Goal: Information Seeking & Learning: Learn about a topic

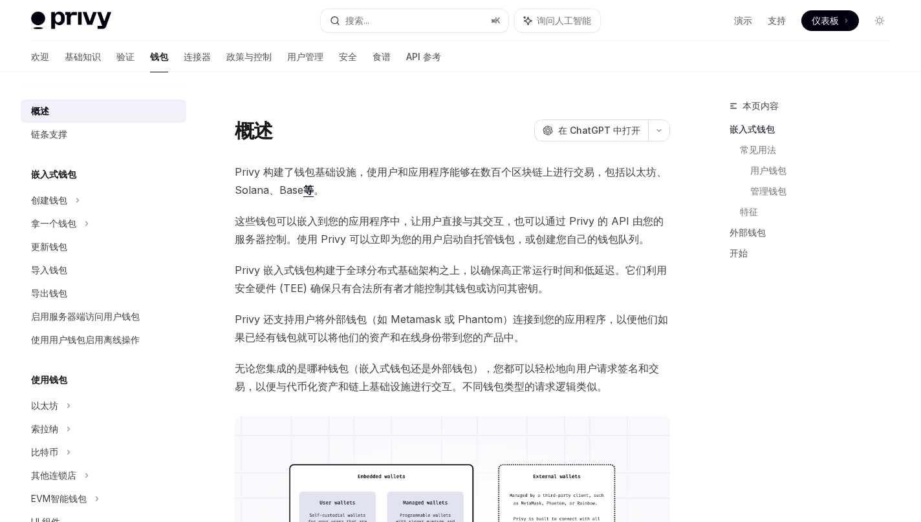
click at [425, 134] on div "概述 OpenAI 在 ChatGPT 中打开" at bounding box center [452, 130] width 435 height 23
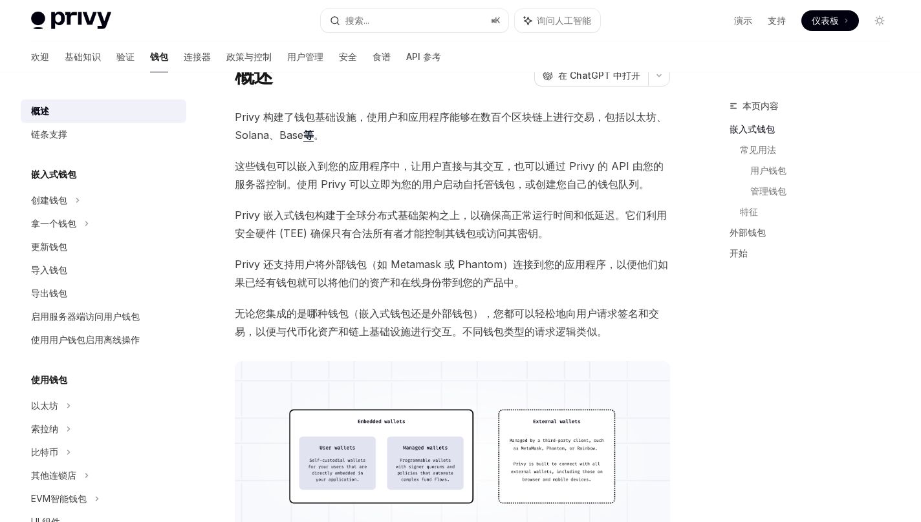
scroll to position [71, 0]
